Goal: Information Seeking & Learning: Check status

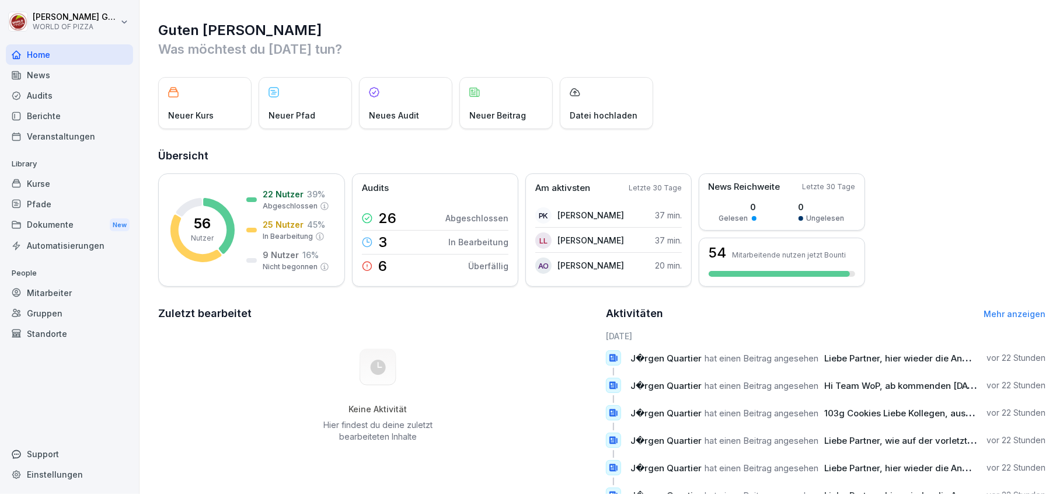
click at [40, 113] on div "Berichte" at bounding box center [69, 116] width 127 height 20
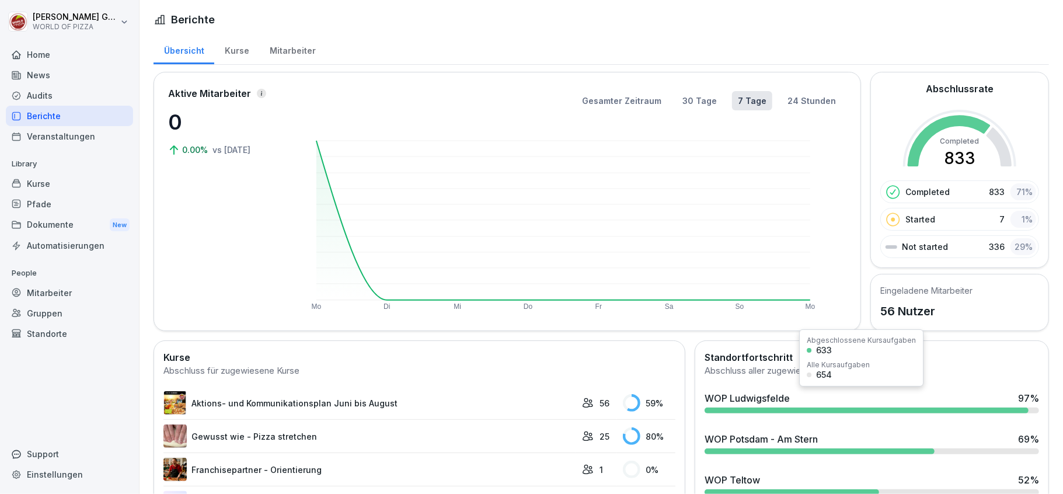
click at [759, 400] on div "WOP Ludwigsfelde" at bounding box center [747, 398] width 85 height 14
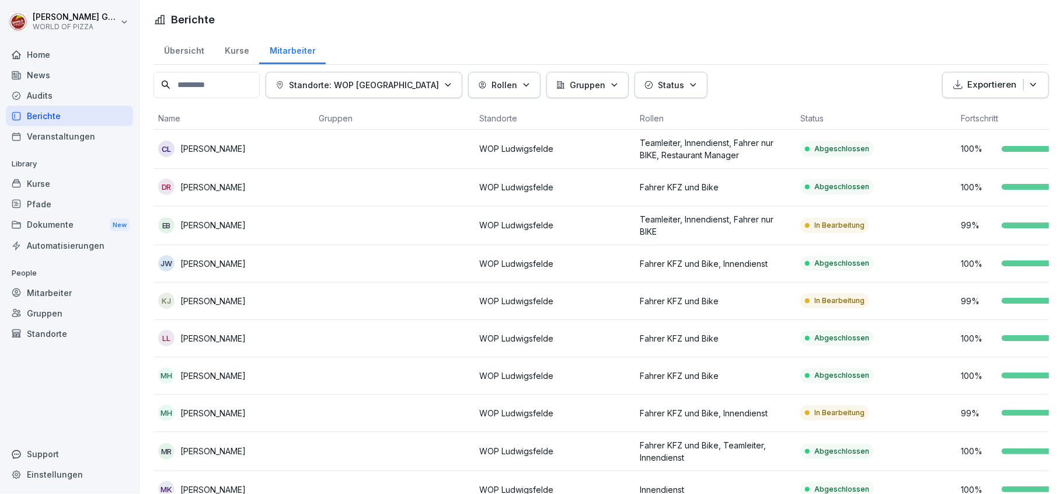
click at [691, 85] on icon "button" at bounding box center [693, 84] width 5 height 2
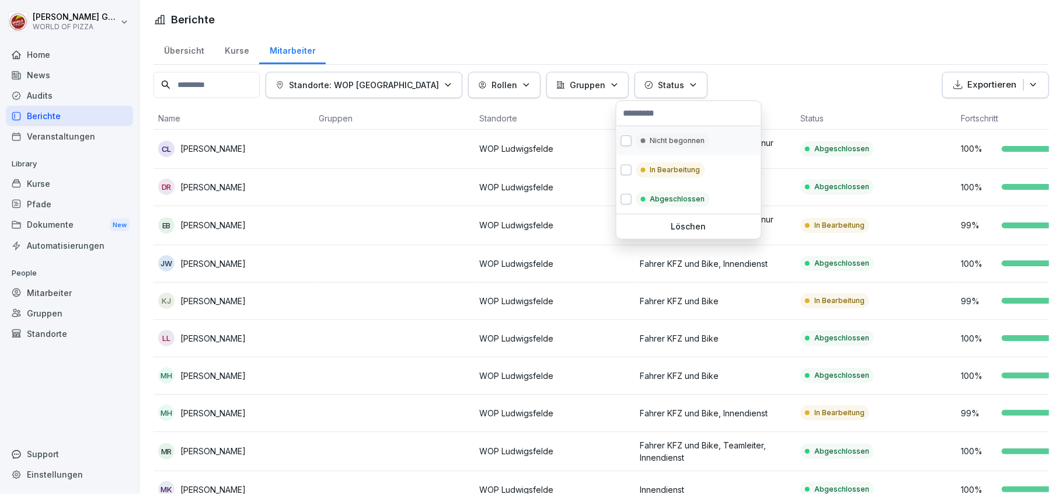
click at [665, 137] on p "Nicht begonnen" at bounding box center [677, 140] width 55 height 11
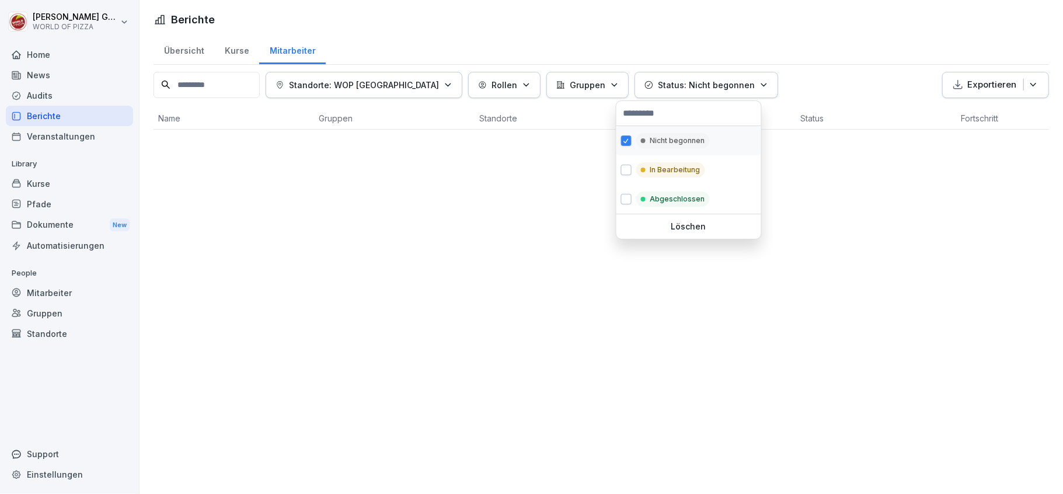
click at [665, 141] on p "Nicht begonnen" at bounding box center [677, 140] width 55 height 11
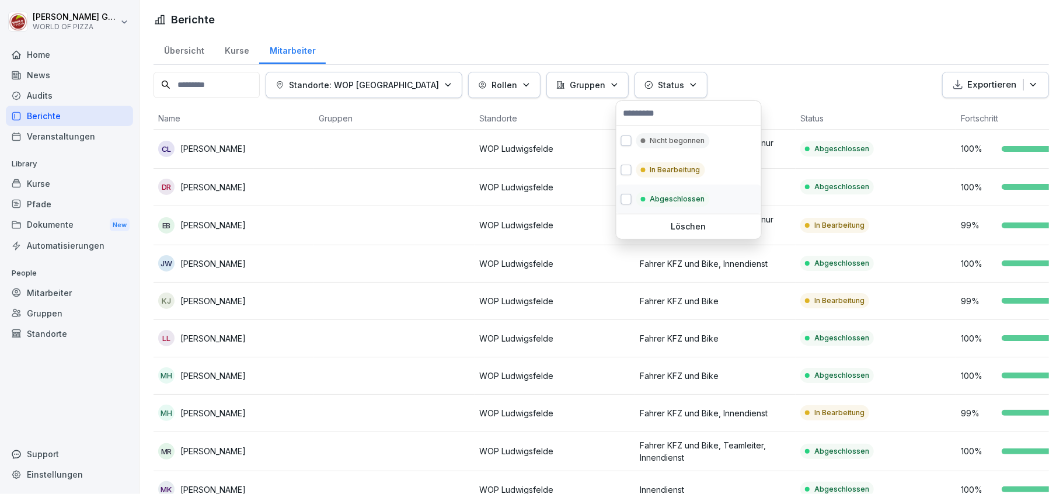
click at [661, 203] on p "Abgeschlossen" at bounding box center [677, 199] width 55 height 11
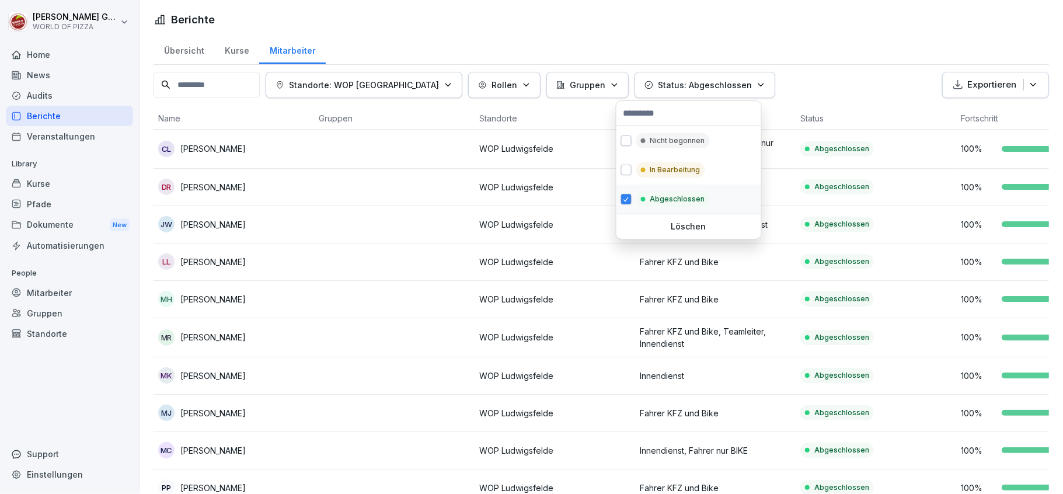
click at [661, 201] on p "Abgeschlossen" at bounding box center [677, 199] width 55 height 11
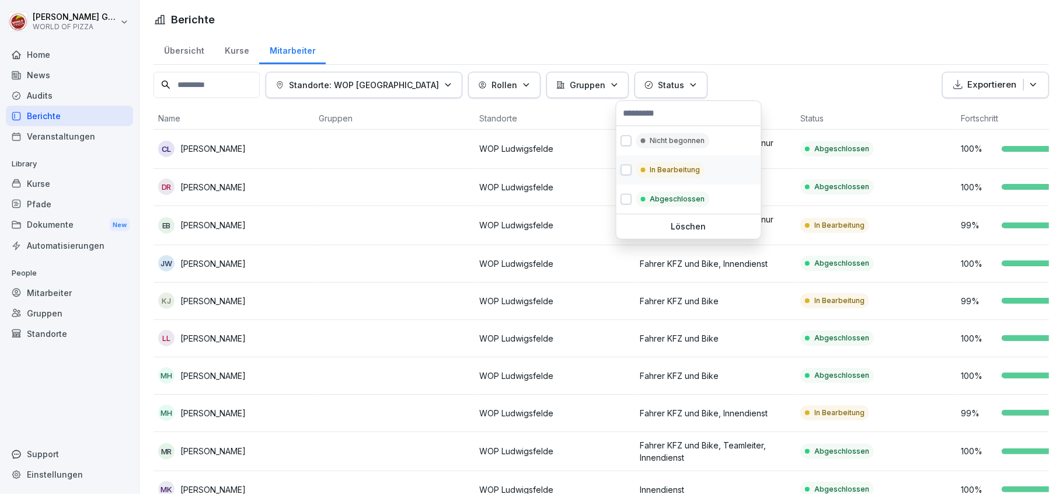
click at [661, 172] on p "In Bearbeitung" at bounding box center [675, 170] width 50 height 11
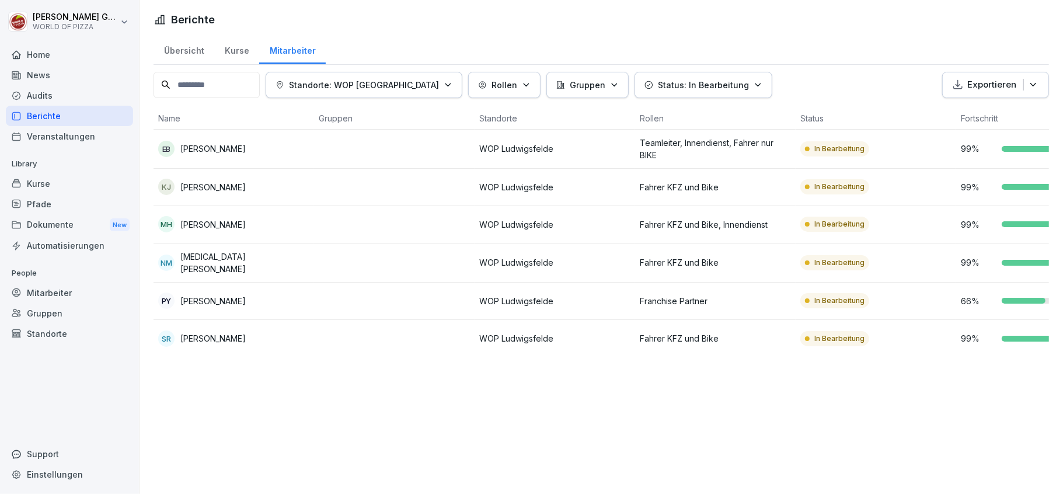
click at [295, 405] on html "[PERSON_NAME] WORLD OF PIZZA Home News Audits Berichte Veranstaltungen Library …" at bounding box center [531, 247] width 1063 height 494
